Goal: Task Accomplishment & Management: Manage account settings

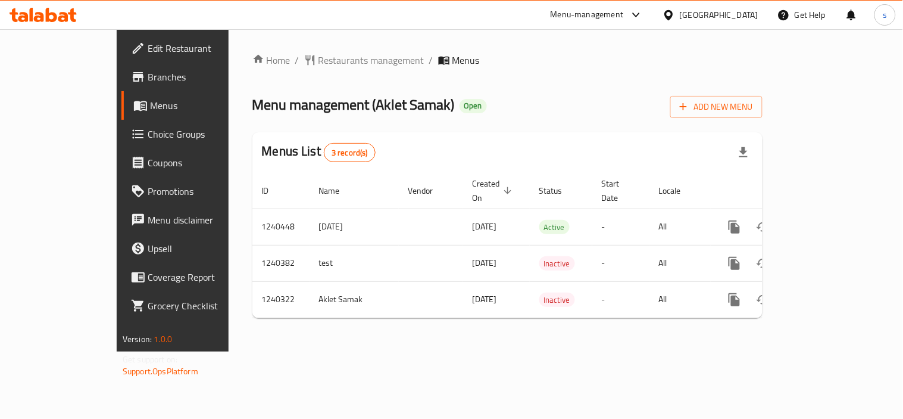
click at [690, 15] on div "[GEOGRAPHIC_DATA]" at bounding box center [719, 14] width 79 height 13
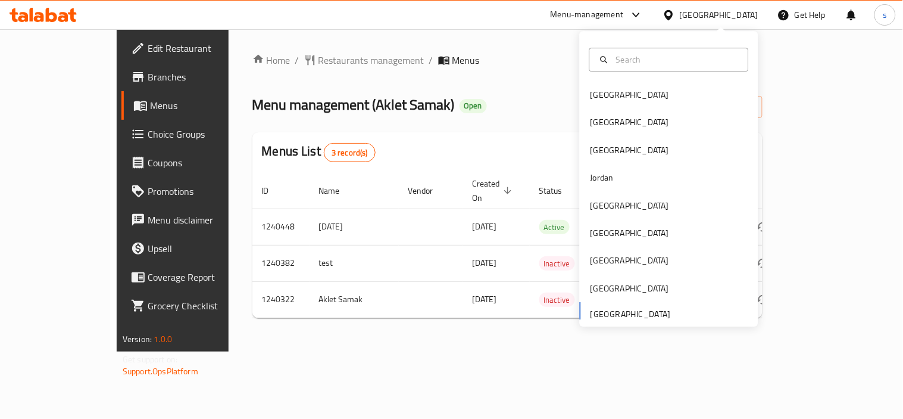
click at [523, 105] on div "Menu management ( Aklet Samak ) Open Add New Menu" at bounding box center [508, 104] width 510 height 27
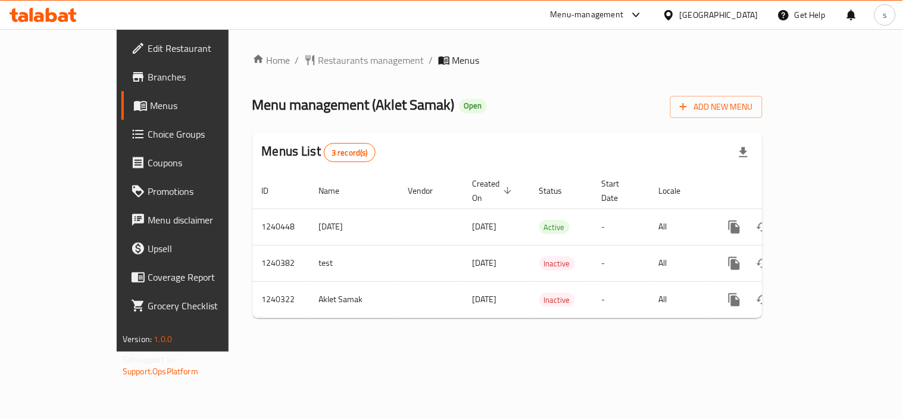
click at [647, 10] on div "Menu-management" at bounding box center [597, 15] width 112 height 29
click at [642, 10] on icon at bounding box center [636, 15] width 14 height 14
click at [576, 126] on div "Restaurant-Management" at bounding box center [524, 131] width 113 height 27
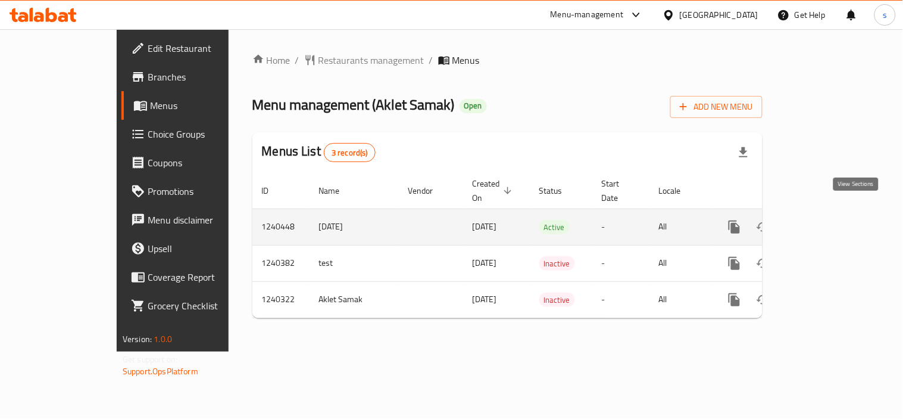
click at [828, 220] on icon "enhanced table" at bounding box center [820, 227] width 14 height 14
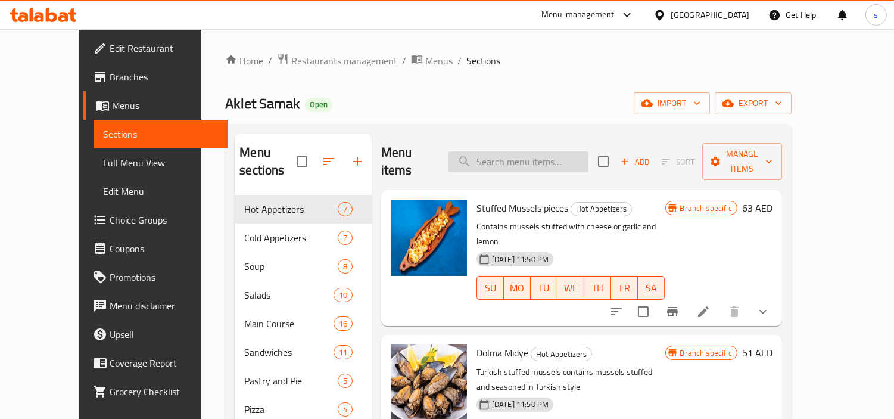
click at [514, 162] on input "search" at bounding box center [518, 161] width 141 height 21
paste input "Salmon Fillet"
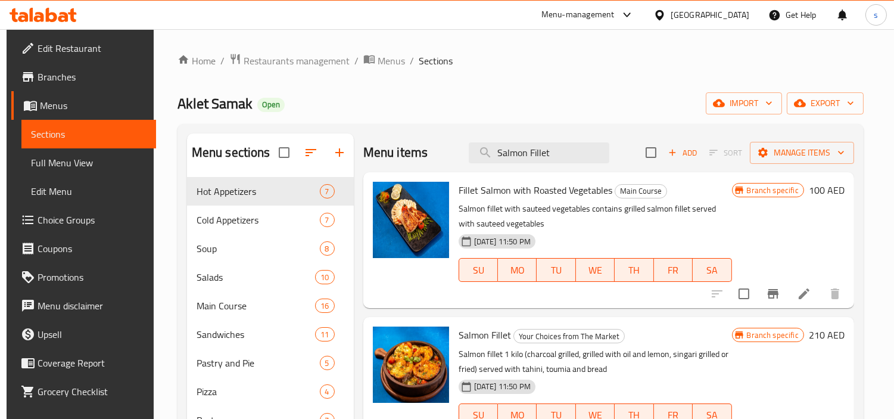
type input "Salmon Fillet"
click at [643, 106] on div "Aklet Samak Open import export" at bounding box center [520, 103] width 686 height 22
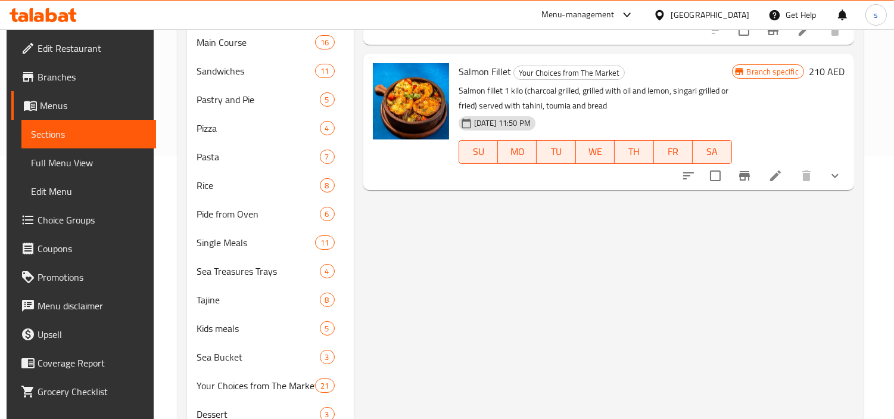
scroll to position [264, 0]
click at [779, 171] on icon at bounding box center [775, 174] width 14 height 14
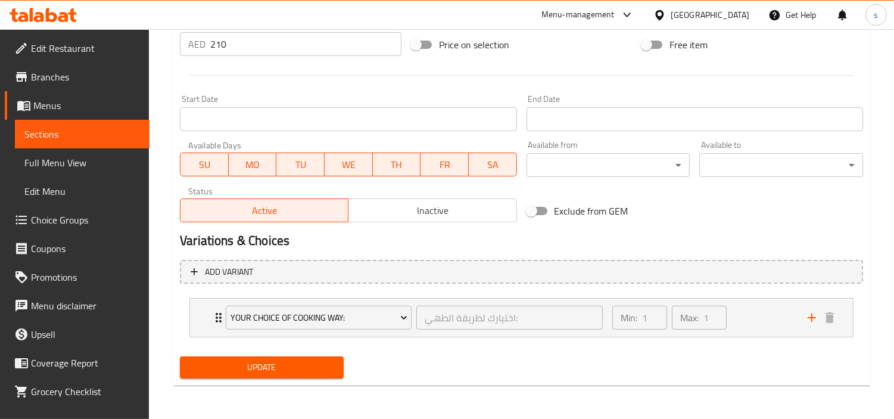
scroll to position [459, 0]
click at [222, 314] on div "Your Choice Of Cooking Way: اختيارك لطريقة الطهي: ​" at bounding box center [414, 319] width 391 height 38
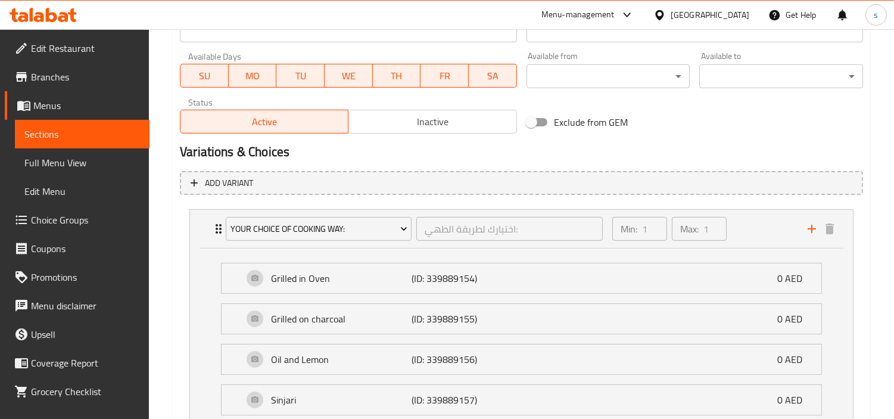
scroll to position [529, 0]
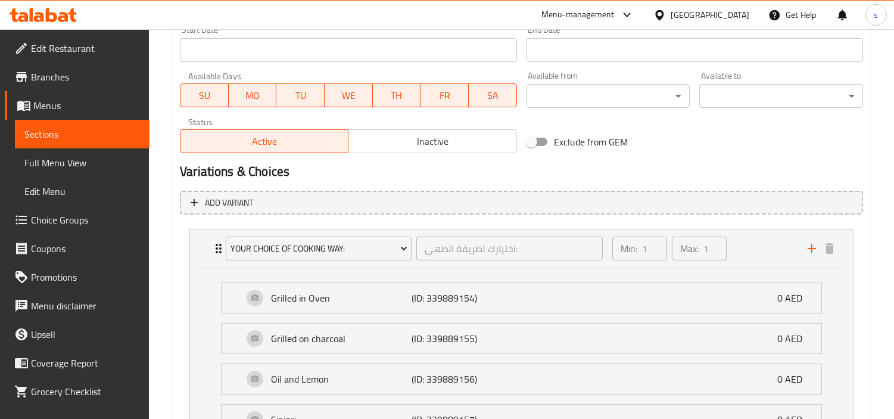
click at [63, 225] on span "Choice Groups" at bounding box center [85, 220] width 109 height 14
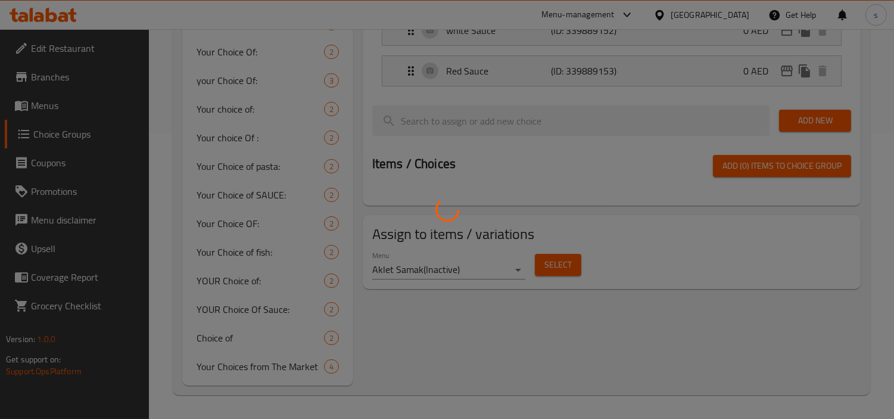
scroll to position [169, 0]
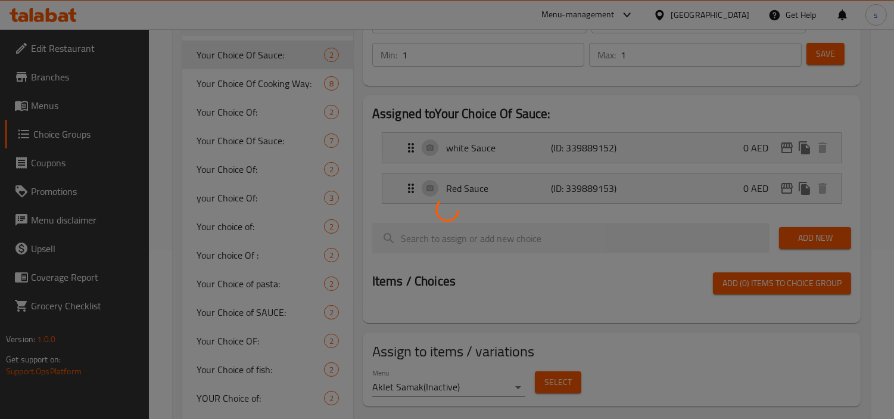
click at [217, 80] on div at bounding box center [447, 209] width 894 height 419
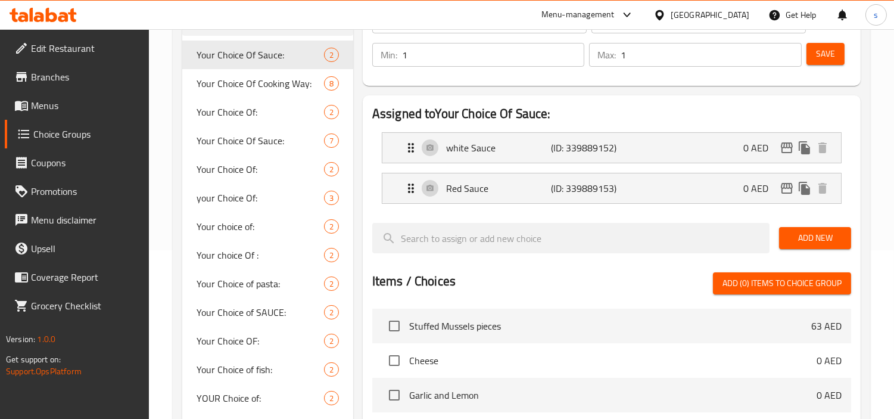
click at [687, 13] on div "[GEOGRAPHIC_DATA]" at bounding box center [710, 14] width 79 height 13
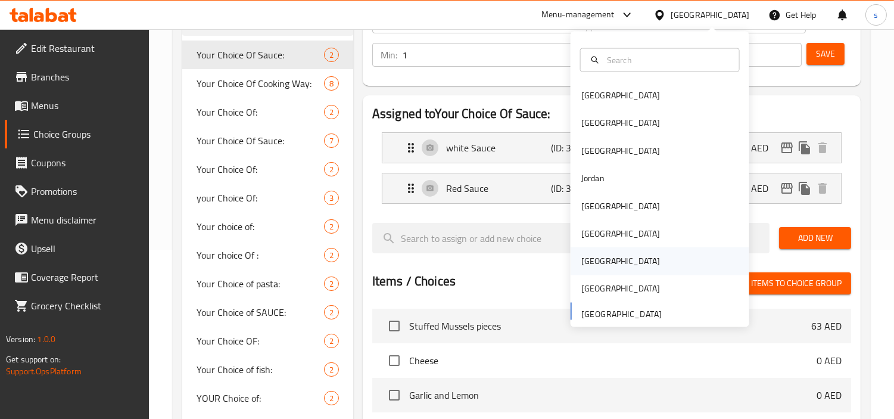
click at [585, 260] on div "Qatar" at bounding box center [620, 260] width 79 height 13
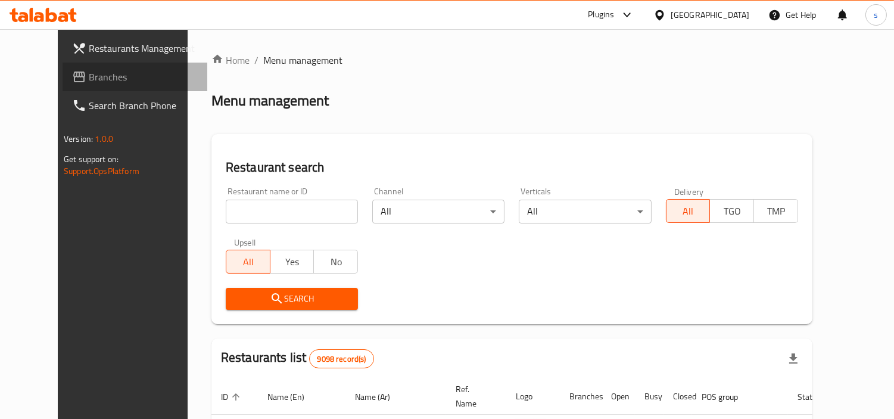
click at [89, 81] on span "Branches" at bounding box center [143, 77] width 109 height 14
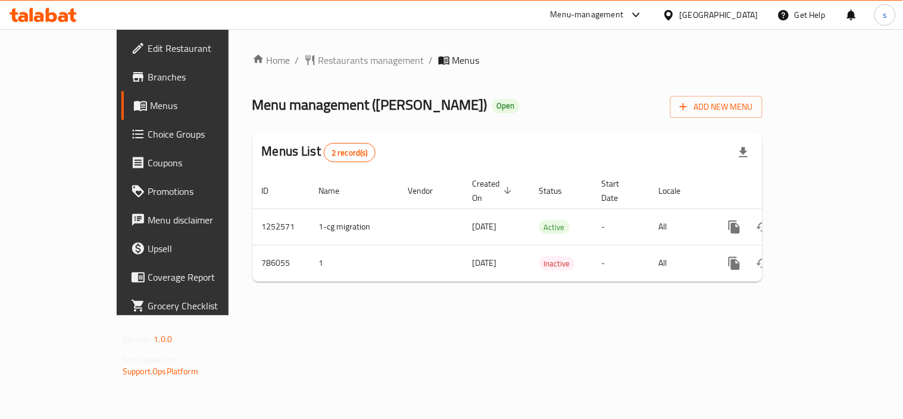
click at [673, 13] on icon at bounding box center [669, 15] width 8 height 10
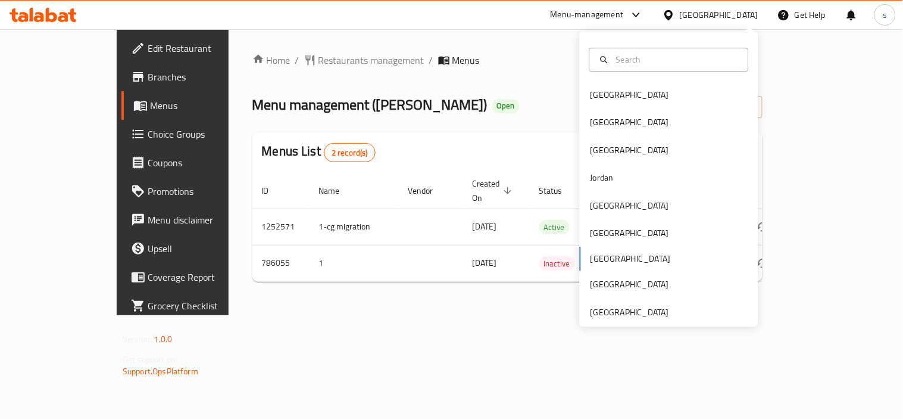
click at [599, 255] on div "Bahrain Egypt Iraq Jordan Kuwait Oman Qatar Saudi Arabia United Arab Emirates" at bounding box center [669, 203] width 179 height 245
click at [590, 257] on div "Bahrain Egypt Iraq Jordan Kuwait Oman Qatar Saudi Arabia United Arab Emirates" at bounding box center [669, 203] width 179 height 245
click at [480, 288] on div "Home / Restaurants management / Menus Menu management ( Pizzano ) Open Add New …" at bounding box center [508, 172] width 558 height 286
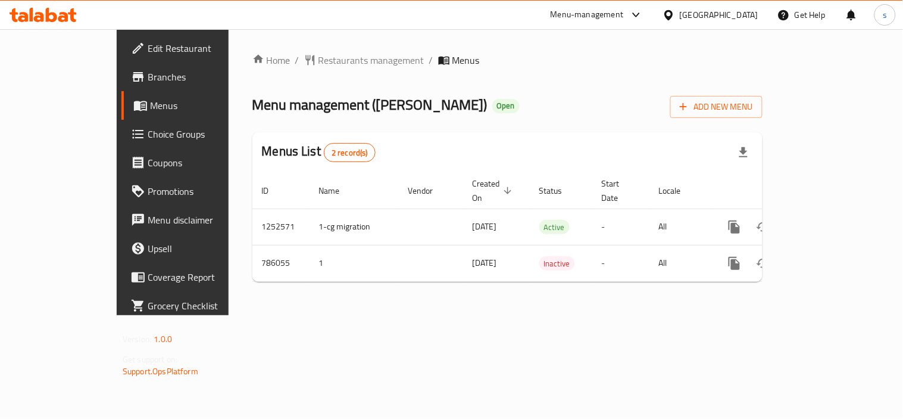
click at [624, 10] on div "Menu-management" at bounding box center [587, 15] width 73 height 14
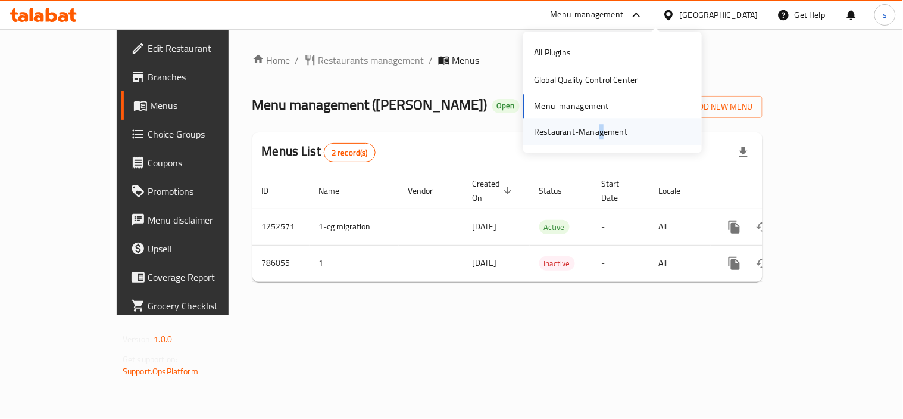
click at [600, 132] on div "Restaurant-Management" at bounding box center [580, 131] width 93 height 13
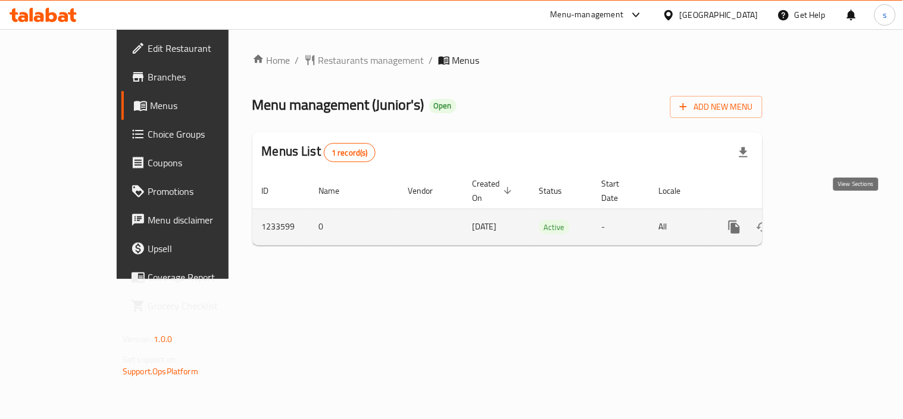
click at [828, 220] on icon "enhanced table" at bounding box center [820, 227] width 14 height 14
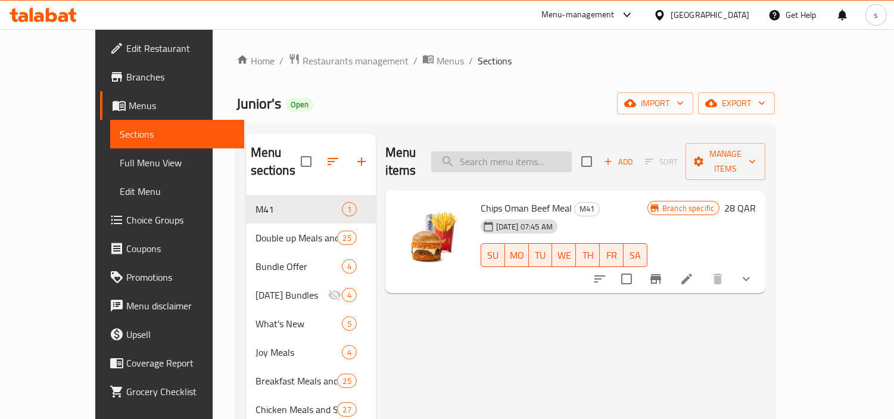
click at [540, 152] on input "search" at bounding box center [501, 161] width 141 height 21
paste input "Juniors Grand Chicken Spicy"
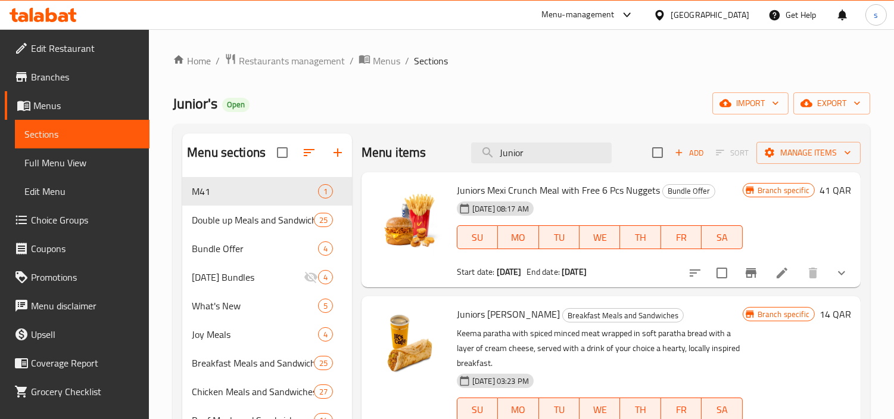
drag, startPoint x: 532, startPoint y: 154, endPoint x: 442, endPoint y: 167, distance: 90.9
click at [442, 167] on div "Menu items Junior Add Sort Manage items" at bounding box center [610, 152] width 499 height 39
paste input "s Grand Chicken Spicy"
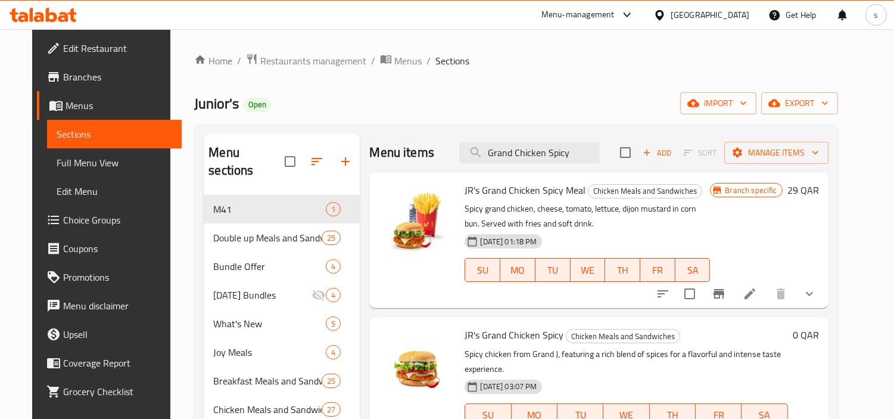
type input "Grand Chicken Spicy"
click at [623, 92] on div "Junior's Open import export" at bounding box center [515, 103] width 643 height 22
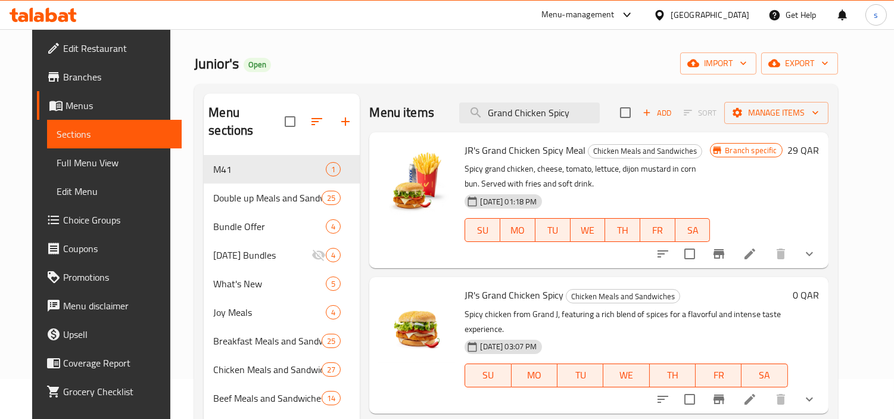
scroll to position [17, 0]
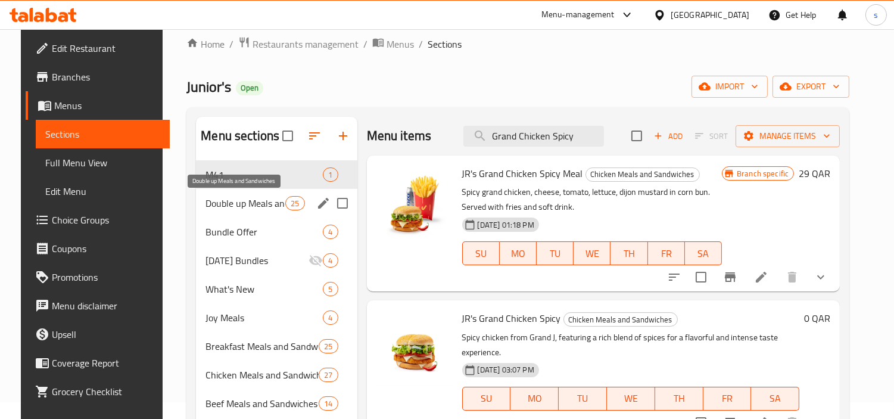
click at [249, 197] on span "Double up Meals and Sandwiches" at bounding box center [245, 203] width 80 height 14
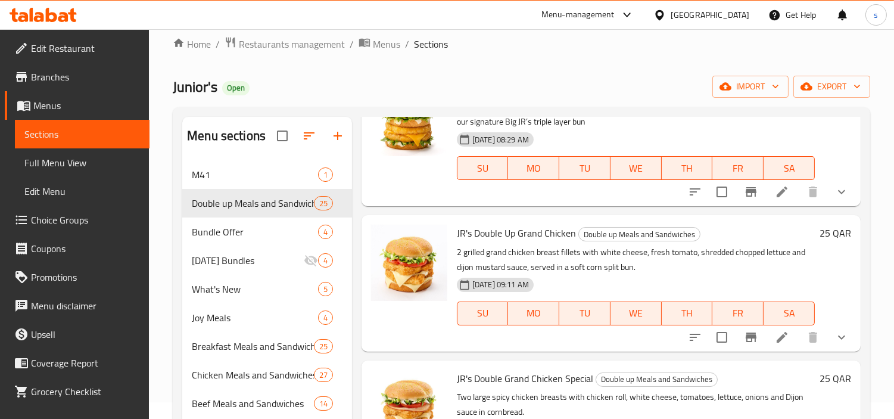
scroll to position [2315, 0]
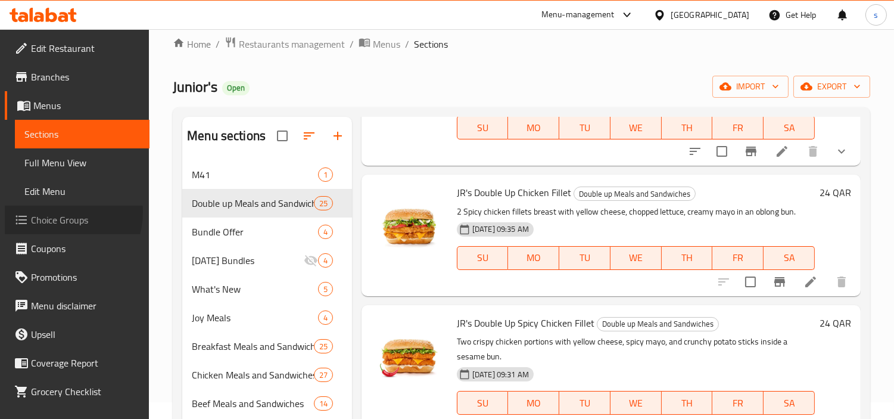
click at [56, 213] on span "Choice Groups" at bounding box center [85, 220] width 109 height 14
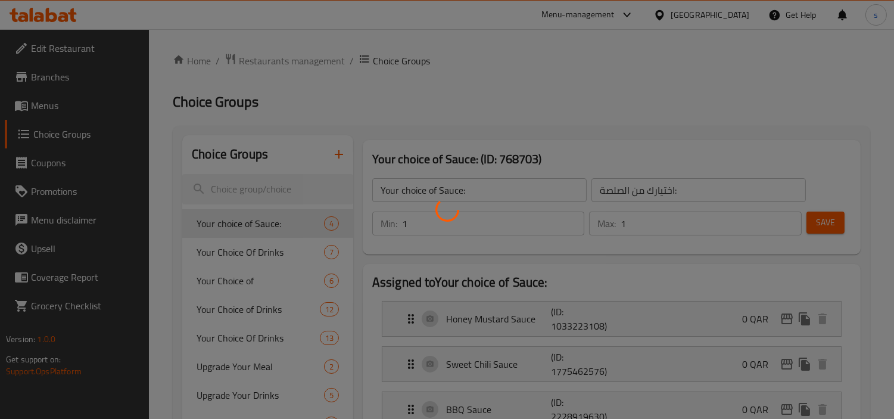
click at [170, 233] on div at bounding box center [447, 209] width 894 height 419
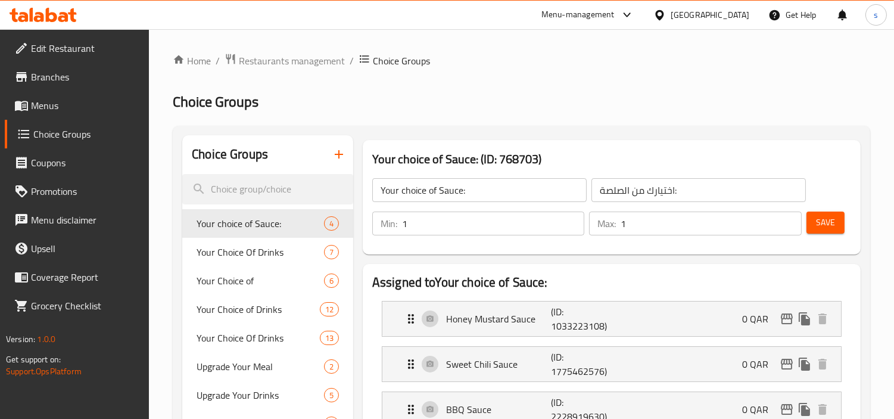
scroll to position [871, 0]
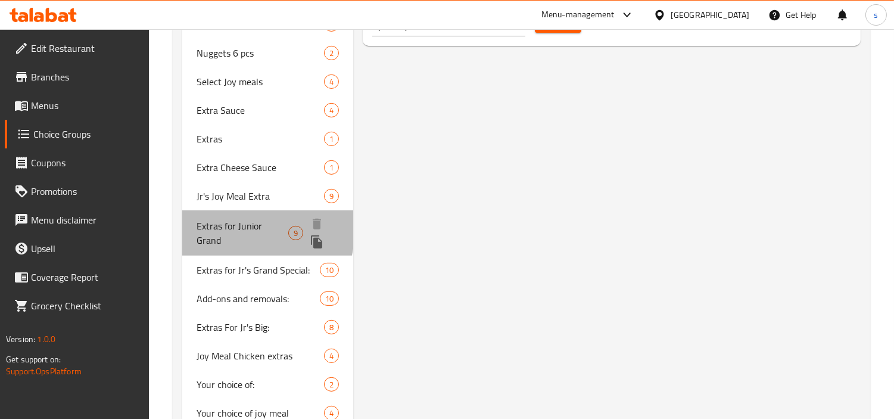
click at [210, 219] on span "Extras for Junior Grand" at bounding box center [243, 233] width 92 height 29
type input "Extras for Junior Grand"
type input "إضافات جونيور جراند"
type input "0"
type input "9"
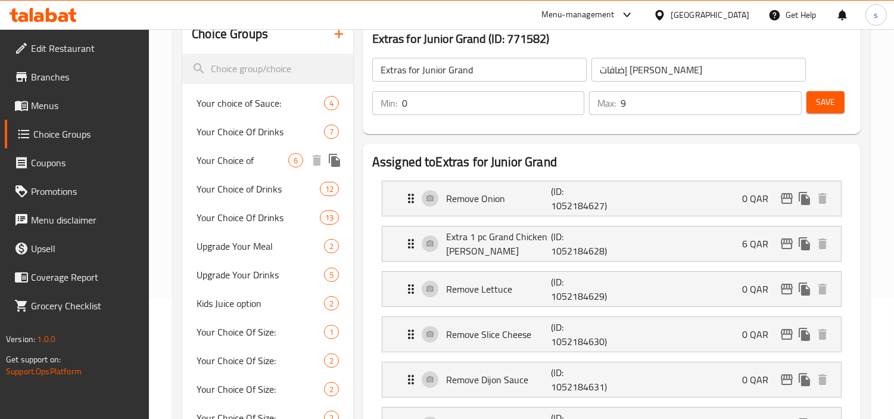
scroll to position [0, 0]
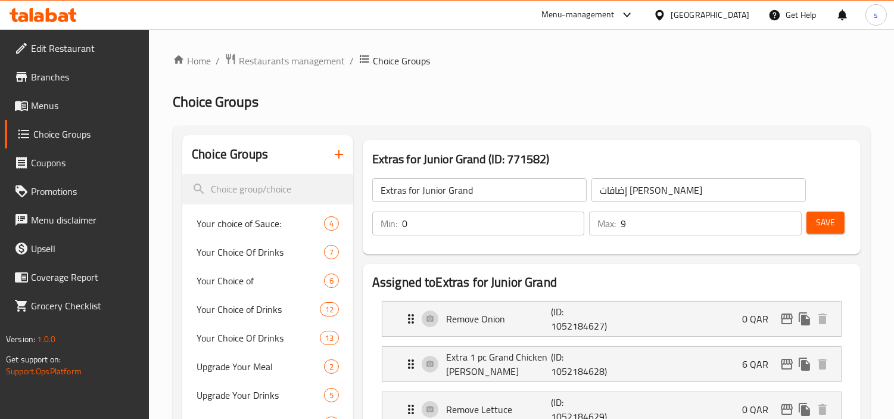
click at [56, 110] on span "Menus" at bounding box center [85, 105] width 109 height 14
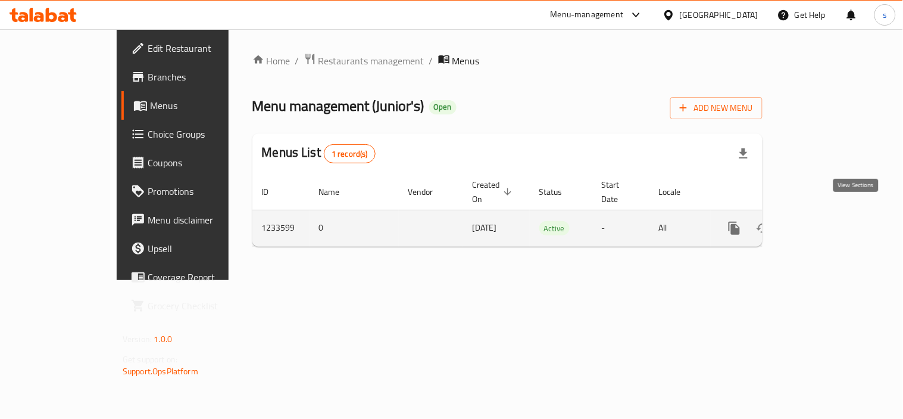
click at [835, 216] on link "enhanced table" at bounding box center [820, 228] width 29 height 29
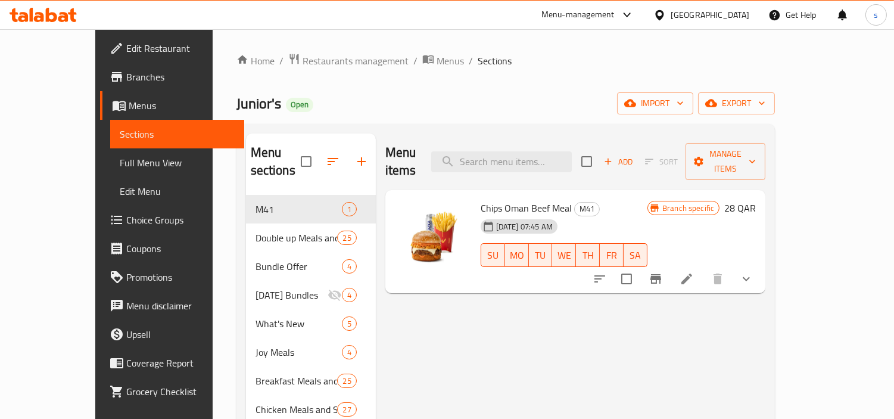
click at [671, 11] on div at bounding box center [661, 14] width 17 height 13
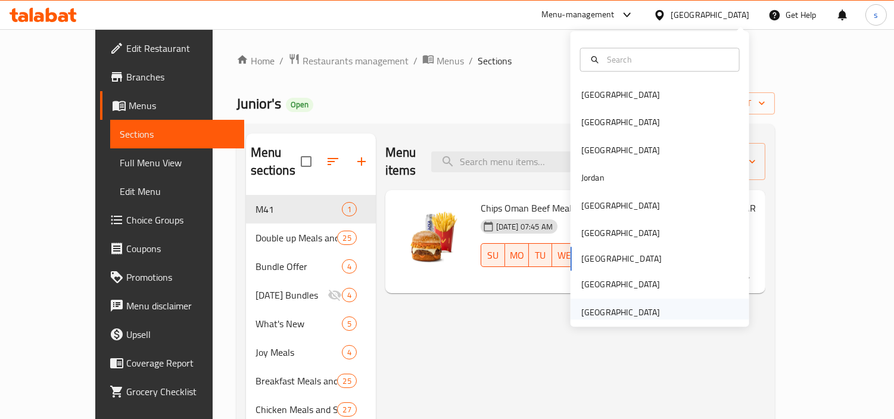
click at [638, 307] on div "[GEOGRAPHIC_DATA]" at bounding box center [620, 312] width 79 height 13
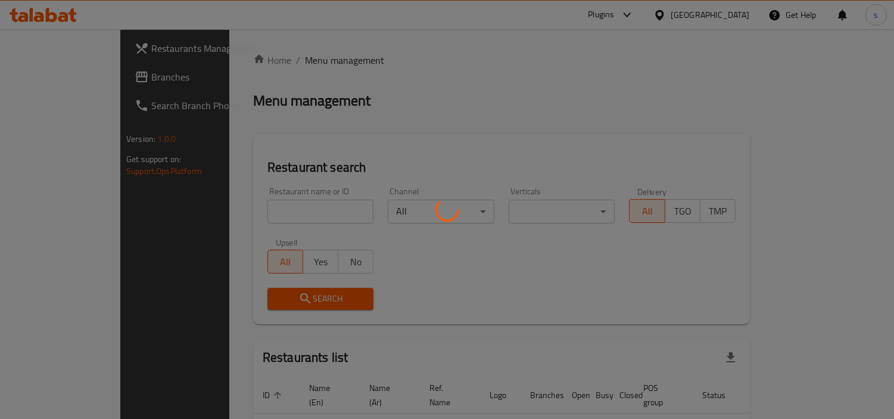
click at [66, 76] on div at bounding box center [447, 209] width 894 height 419
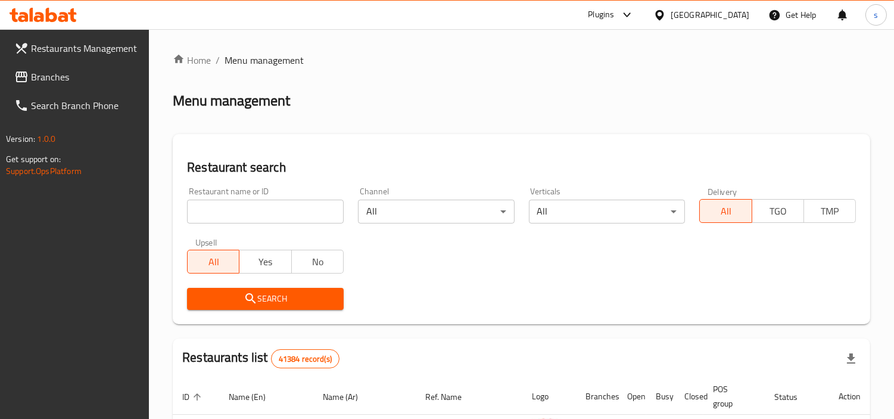
click at [66, 76] on span "Branches" at bounding box center [85, 77] width 109 height 14
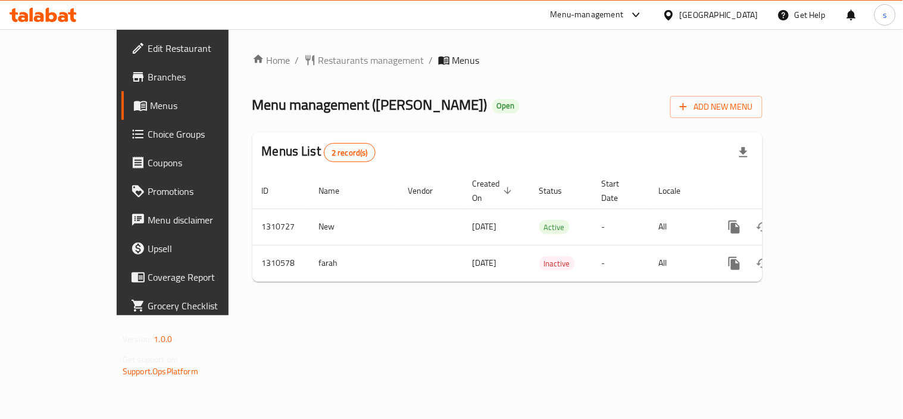
click at [697, 18] on div "[GEOGRAPHIC_DATA]" at bounding box center [719, 14] width 79 height 13
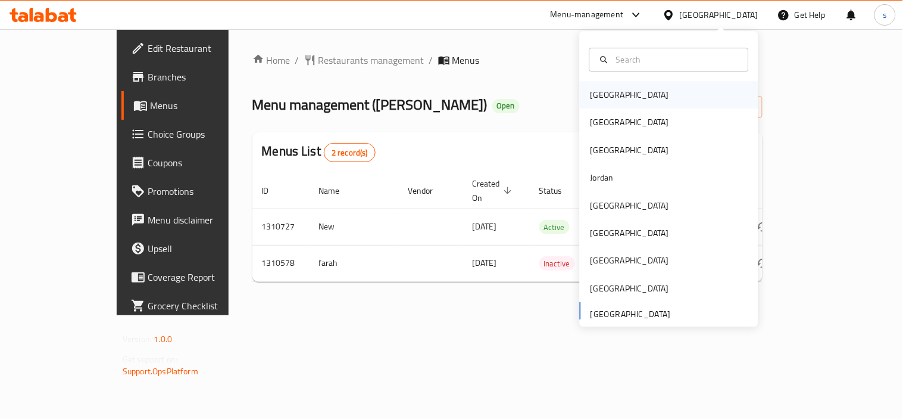
click at [592, 95] on div "[GEOGRAPHIC_DATA]" at bounding box center [630, 94] width 79 height 13
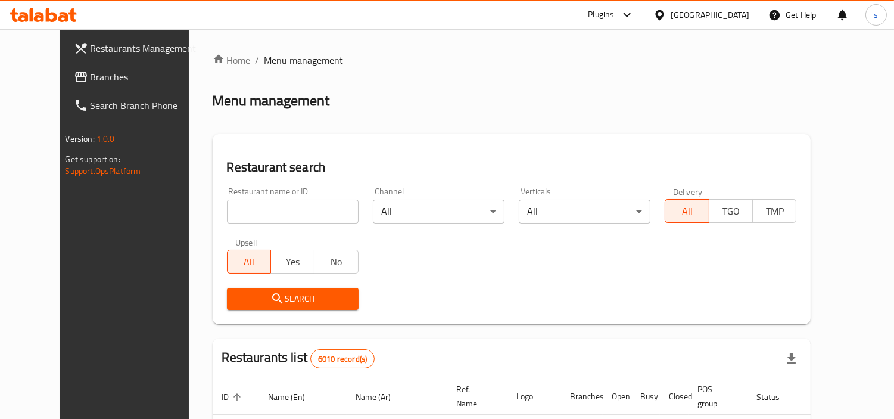
click at [91, 70] on span "Branches" at bounding box center [145, 77] width 109 height 14
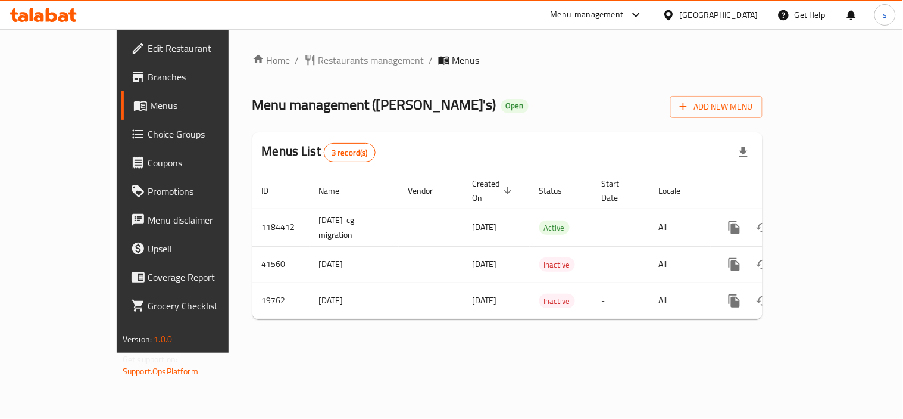
click at [673, 14] on icon at bounding box center [669, 15] width 8 height 10
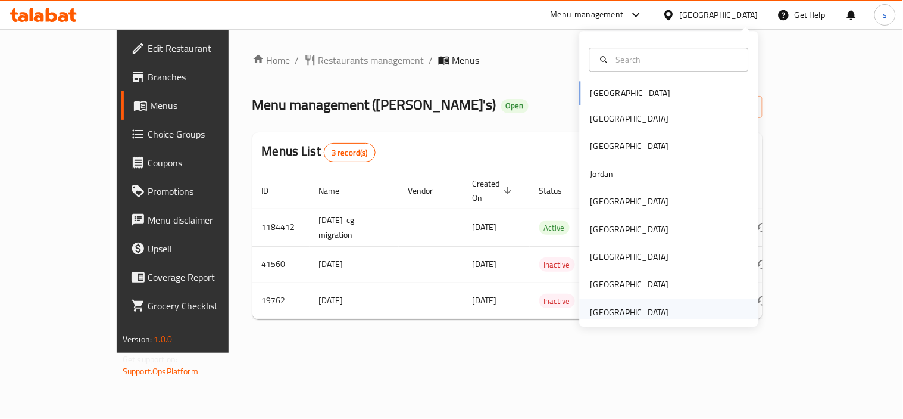
click at [631, 312] on div "[GEOGRAPHIC_DATA]" at bounding box center [630, 312] width 79 height 13
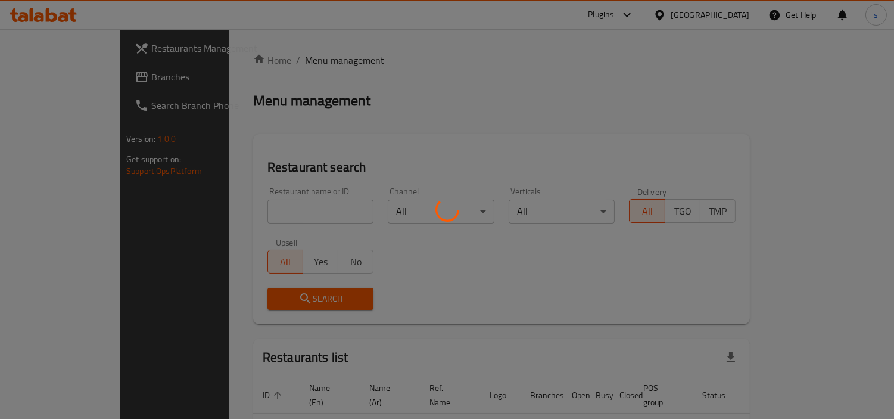
click at [46, 82] on div at bounding box center [447, 209] width 894 height 419
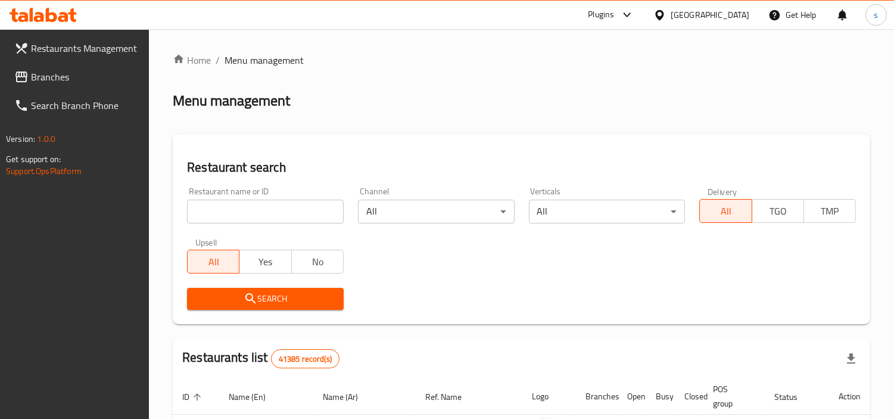
click at [37, 70] on span "Branches" at bounding box center [85, 77] width 109 height 14
click at [62, 81] on div "Restaurants Management Branches Search Branch Phone Version: 1.0.0 Get support …" at bounding box center [447, 410] width 894 height 762
click at [62, 81] on span "Branches" at bounding box center [80, 77] width 120 height 14
